Goal: Task Accomplishment & Management: Use online tool/utility

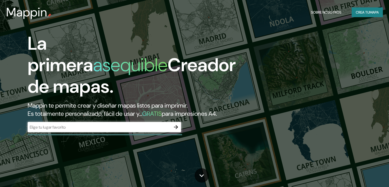
click at [105, 105] on font "Mappin te permite crear y diseñar mapas listos para imprimir." at bounding box center [108, 105] width 160 height 8
click at [81, 130] on input "text" at bounding box center [99, 127] width 143 height 6
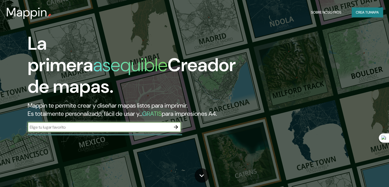
paste input "SESC [DATE], [GEOGRAPHIC_DATA]"
type input "SESC [DATE], [GEOGRAPHIC_DATA]"
click at [174, 130] on icon "button" at bounding box center [176, 127] width 6 height 6
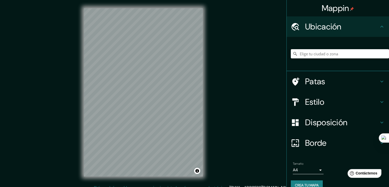
click at [324, 53] on input "Elige tu ciudad o zona" at bounding box center [340, 53] width 98 height 9
paste input "SESC [DATE], [GEOGRAPHIC_DATA]"
drag, startPoint x: 372, startPoint y: 56, endPoint x: 220, endPoint y: 89, distance: 155.4
click at [220, 89] on div "Mappin Ubicación [GEOGRAPHIC_DATA], [GEOGRAPHIC_DATA], [GEOGRAPHIC_DATA] [GEOGR…" at bounding box center [194, 96] width 389 height 193
paste input "ESC [DATE], [GEOGRAPHIC_DATA]"
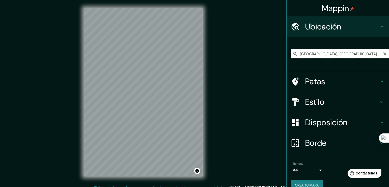
click at [374, 54] on input "[GEOGRAPHIC_DATA], [GEOGRAPHIC_DATA], [GEOGRAPHIC_DATA], [GEOGRAPHIC_DATA]" at bounding box center [340, 53] width 98 height 9
drag, startPoint x: 375, startPoint y: 53, endPoint x: 234, endPoint y: 83, distance: 144.0
click at [236, 83] on div "Mappin Ubicación [GEOGRAPHIC_DATA], [GEOGRAPHIC_DATA], [GEOGRAPHIC_DATA], [GEOG…" at bounding box center [194, 96] width 389 height 193
paste input "SESC [DATE], [GEOGRAPHIC_DATA]"
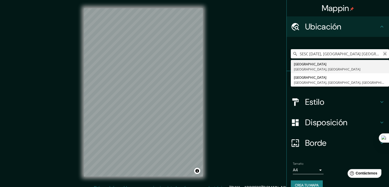
type input "SESC [DATE], [GEOGRAPHIC_DATA] [GEOGRAPHIC_DATA]"
click at [383, 53] on icon "Claro" at bounding box center [385, 54] width 4 height 4
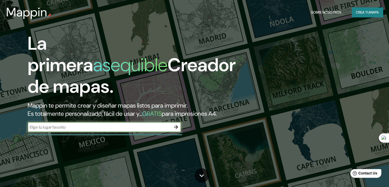
click at [128, 132] on div "​" at bounding box center [104, 127] width 153 height 10
type input "[GEOGRAPHIC_DATA]"
click at [174, 130] on icon "button" at bounding box center [176, 127] width 6 height 6
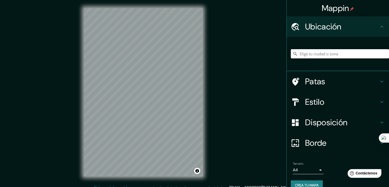
click at [303, 52] on input "Elige tu ciudad o zona" at bounding box center [340, 53] width 98 height 9
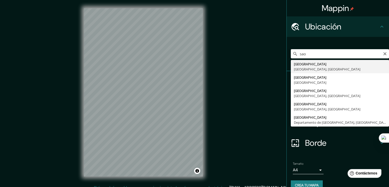
type input "[GEOGRAPHIC_DATA], [GEOGRAPHIC_DATA], [GEOGRAPHIC_DATA]"
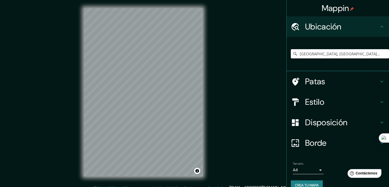
click at [311, 183] on font "Crea tu mapa" at bounding box center [307, 185] width 24 height 5
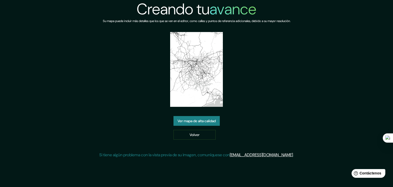
click at [209, 120] on font "Ver mapa de alta calidad" at bounding box center [197, 120] width 38 height 5
